Goal: Information Seeking & Learning: Learn about a topic

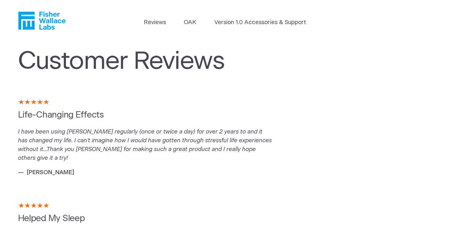
click at [46, 20] on icon "Fisher Wallace" at bounding box center [42, 21] width 48 height 18
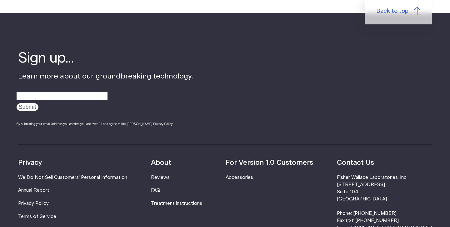
scroll to position [1967, 0]
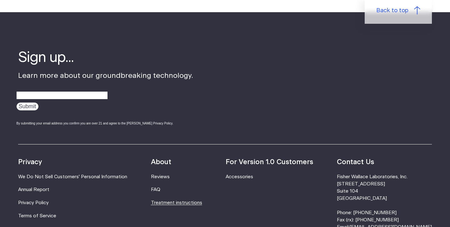
click at [178, 200] on link "Treatment instructions" at bounding box center [176, 202] width 51 height 5
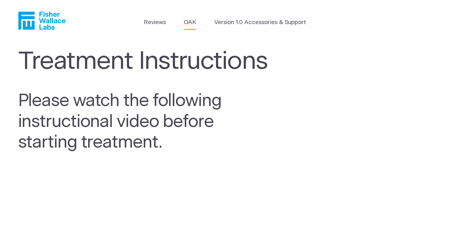
click at [195, 22] on link "OAK" at bounding box center [190, 22] width 13 height 9
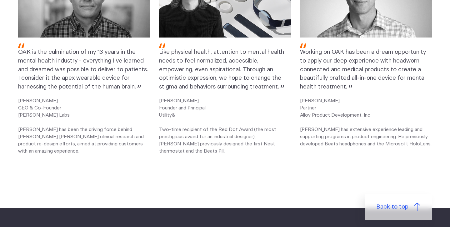
scroll to position [816, 0]
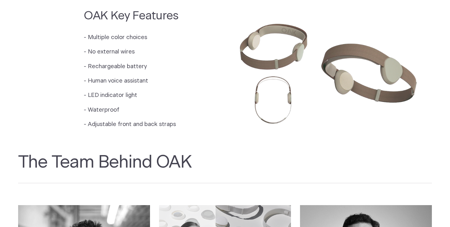
scroll to position [655, 0]
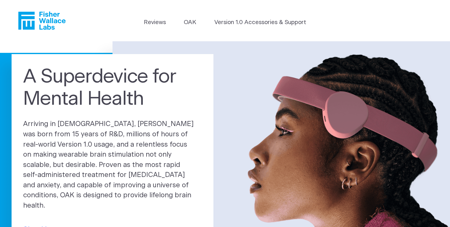
scroll to position [2, 0]
